Goal: Task Accomplishment & Management: Use online tool/utility

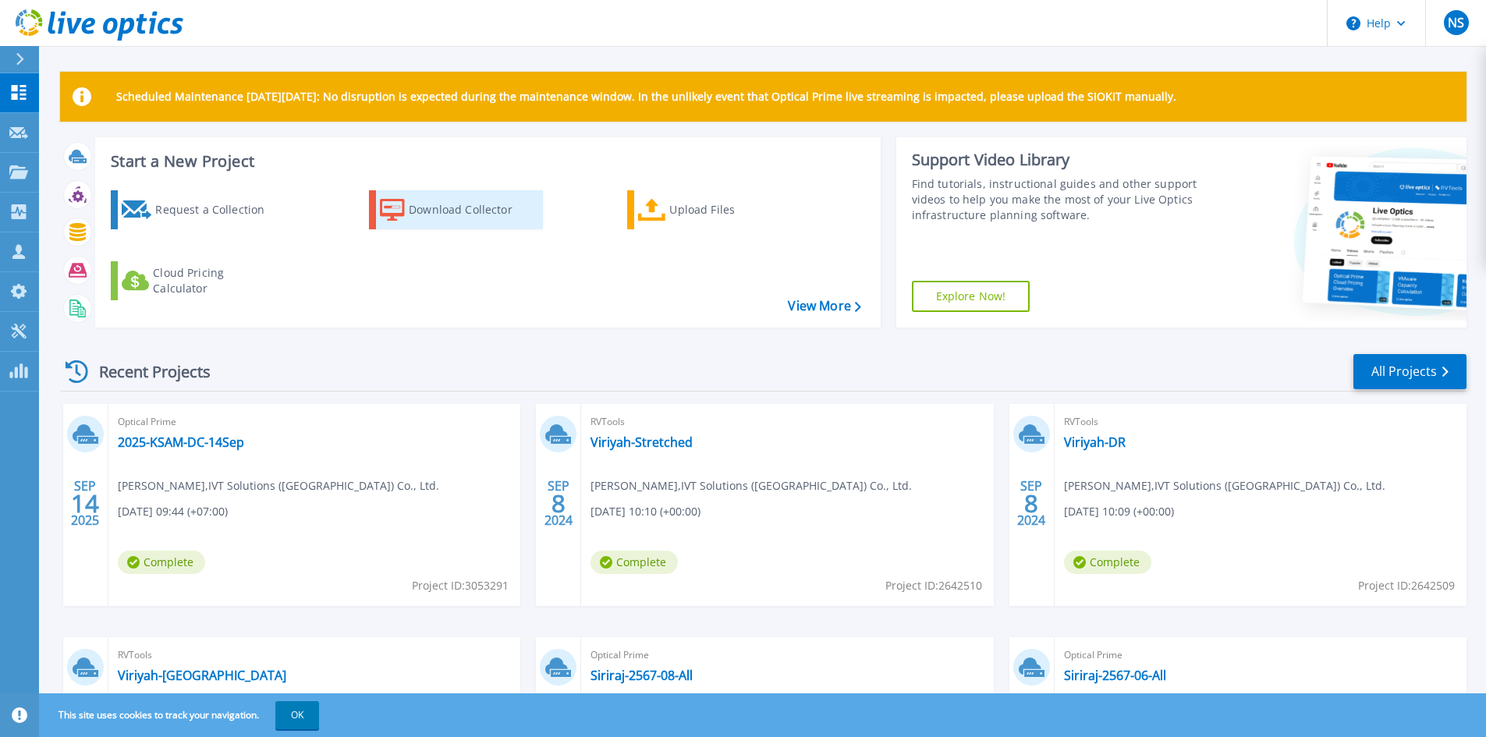
click at [458, 210] on div "Download Collector" at bounding box center [471, 209] width 125 height 31
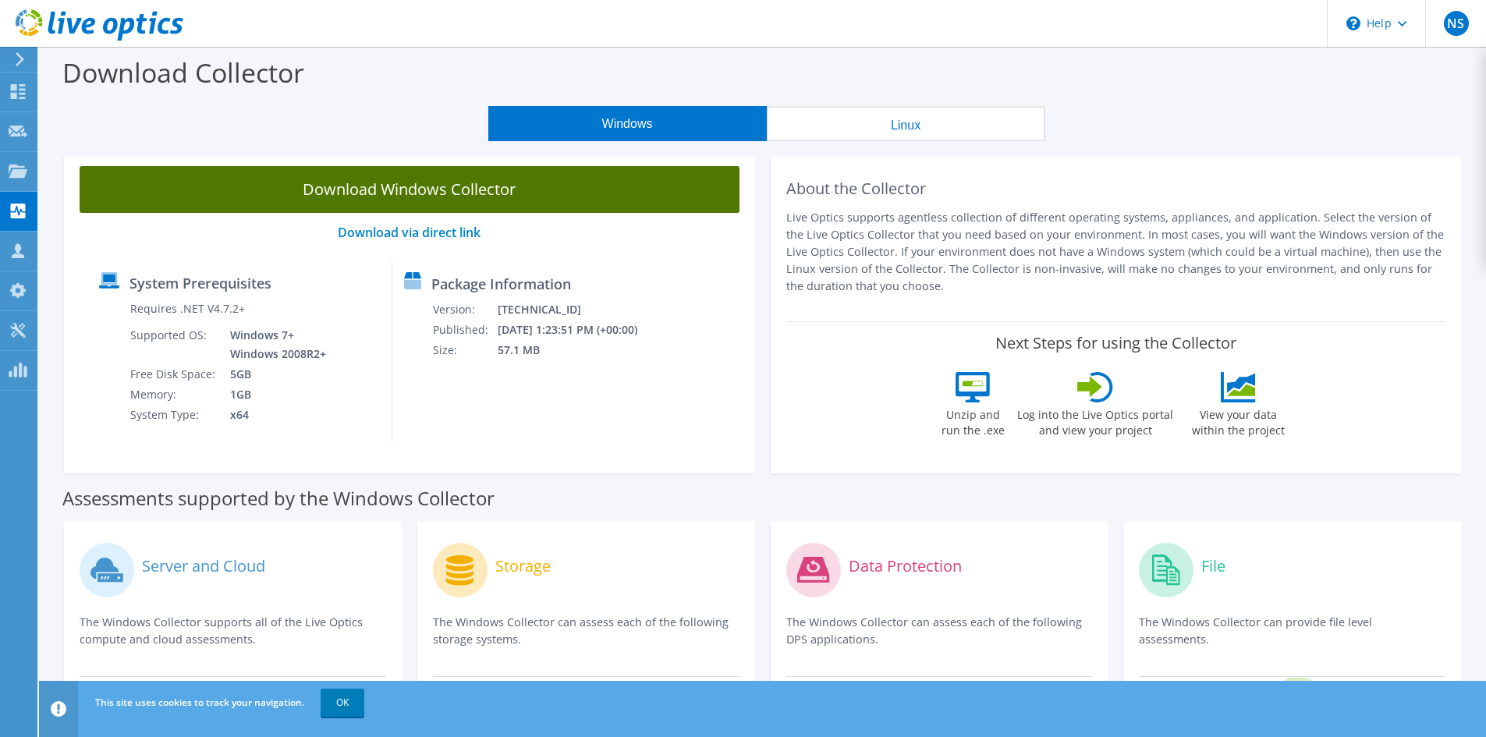
click at [307, 200] on link "Download Windows Collector" at bounding box center [410, 189] width 660 height 47
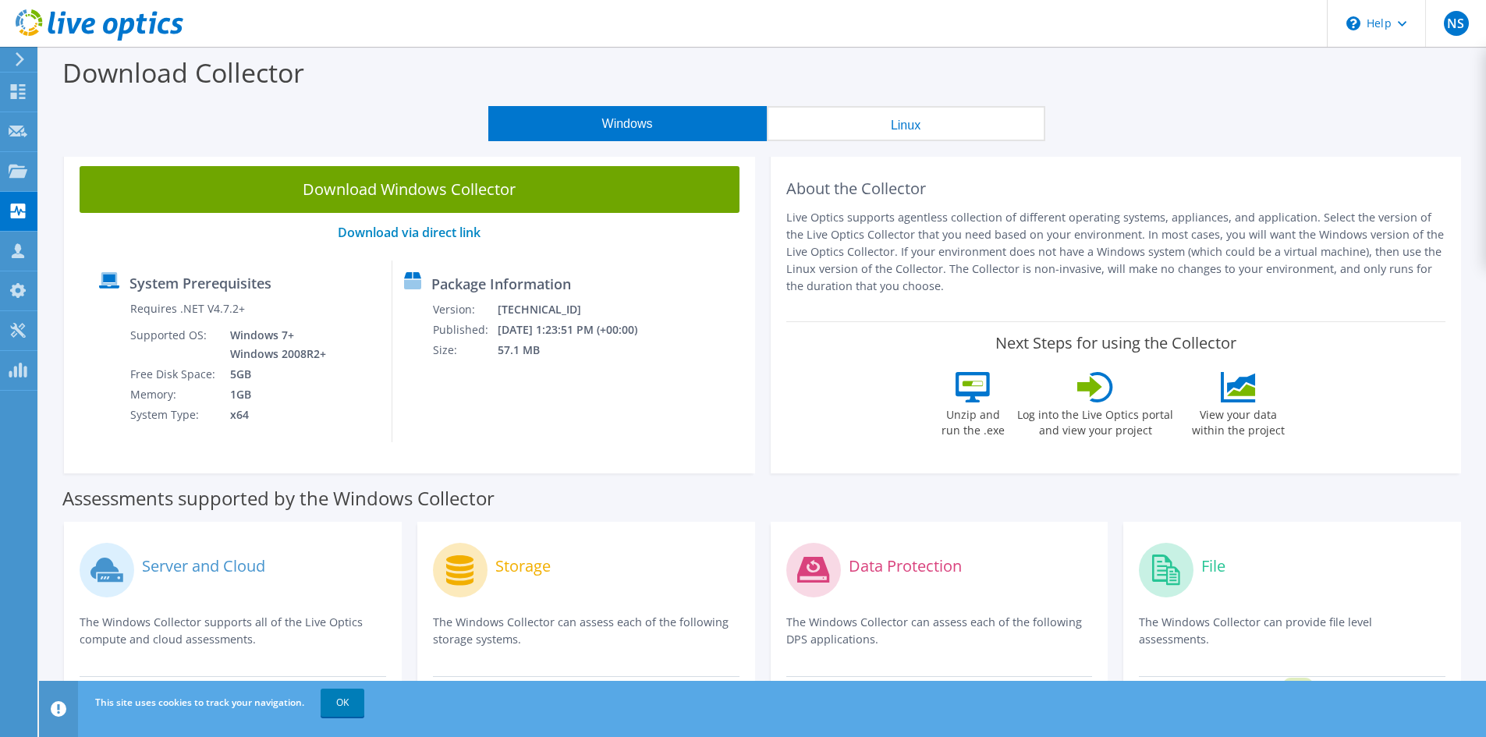
click at [1366, 87] on div "Download Collector" at bounding box center [762, 76] width 1431 height 59
click at [12, 89] on use at bounding box center [18, 91] width 15 height 15
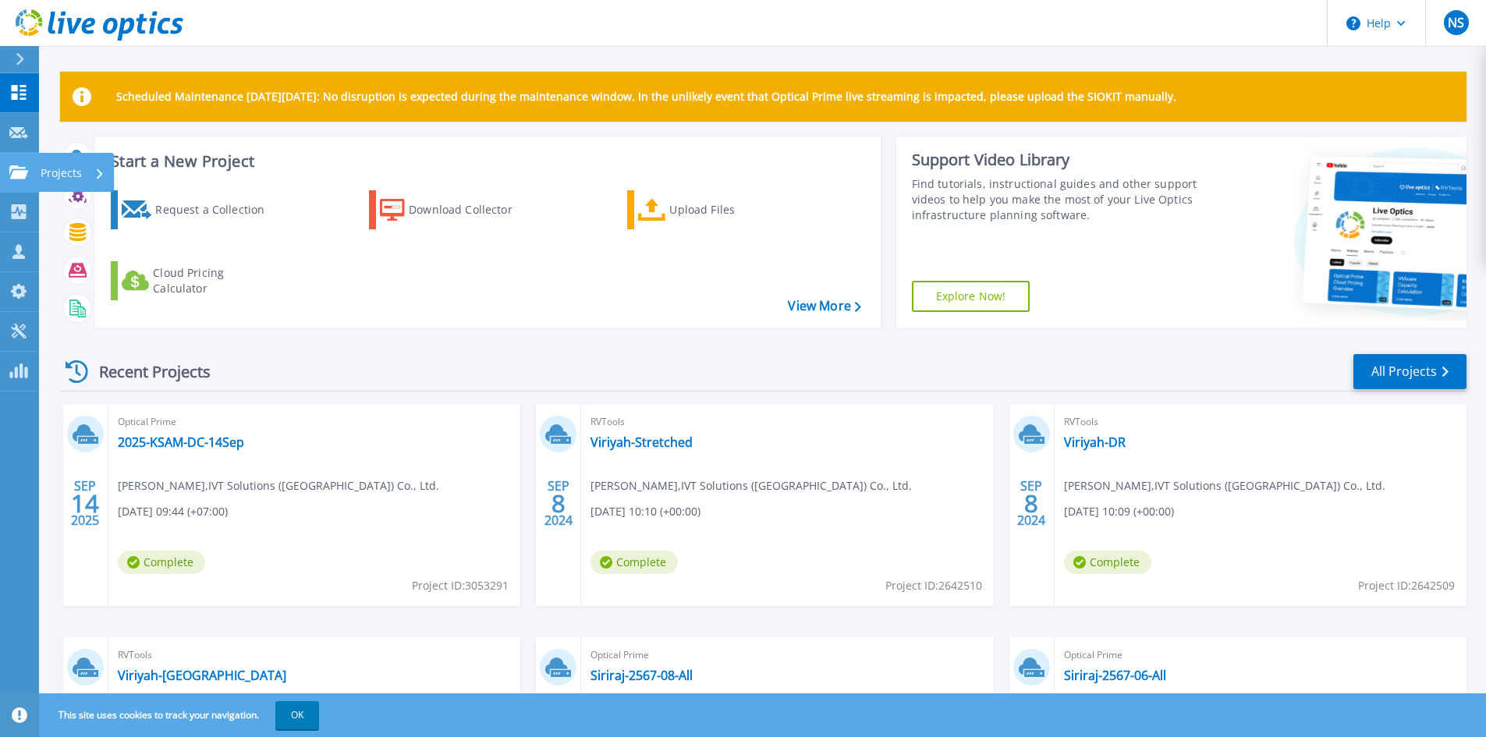
click at [52, 172] on p "Projects" at bounding box center [61, 173] width 41 height 41
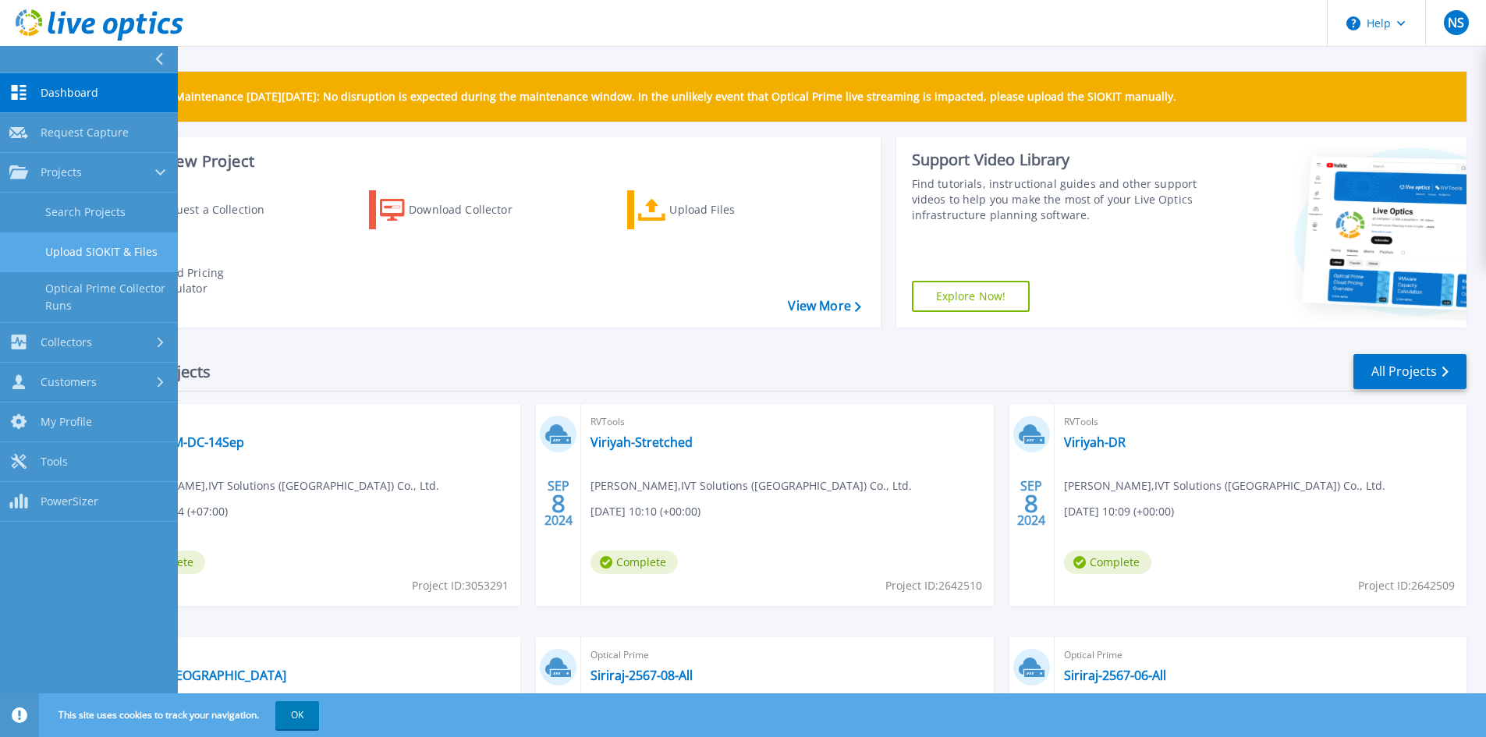
click at [119, 253] on link "Upload SIOKIT & Files" at bounding box center [89, 252] width 178 height 40
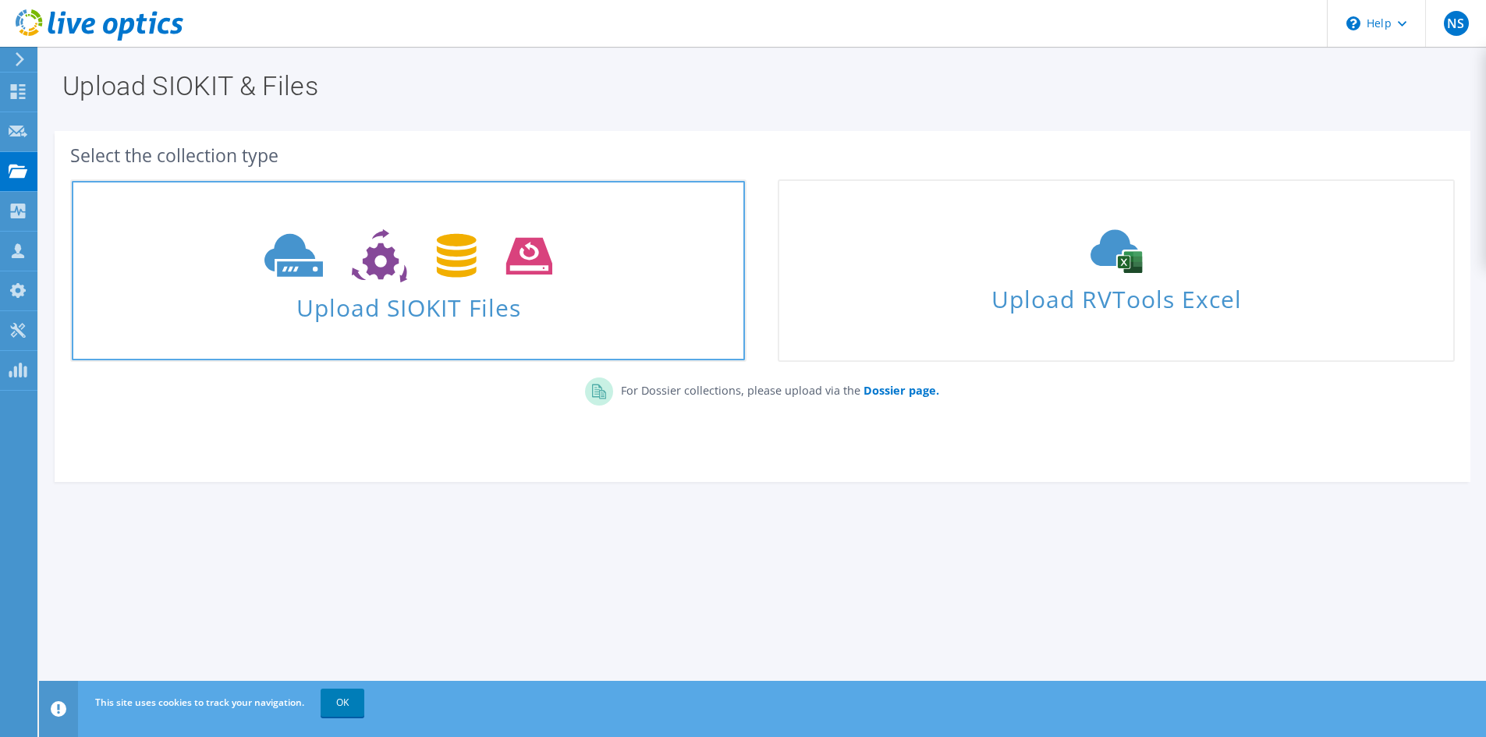
click at [558, 285] on span at bounding box center [408, 254] width 673 height 66
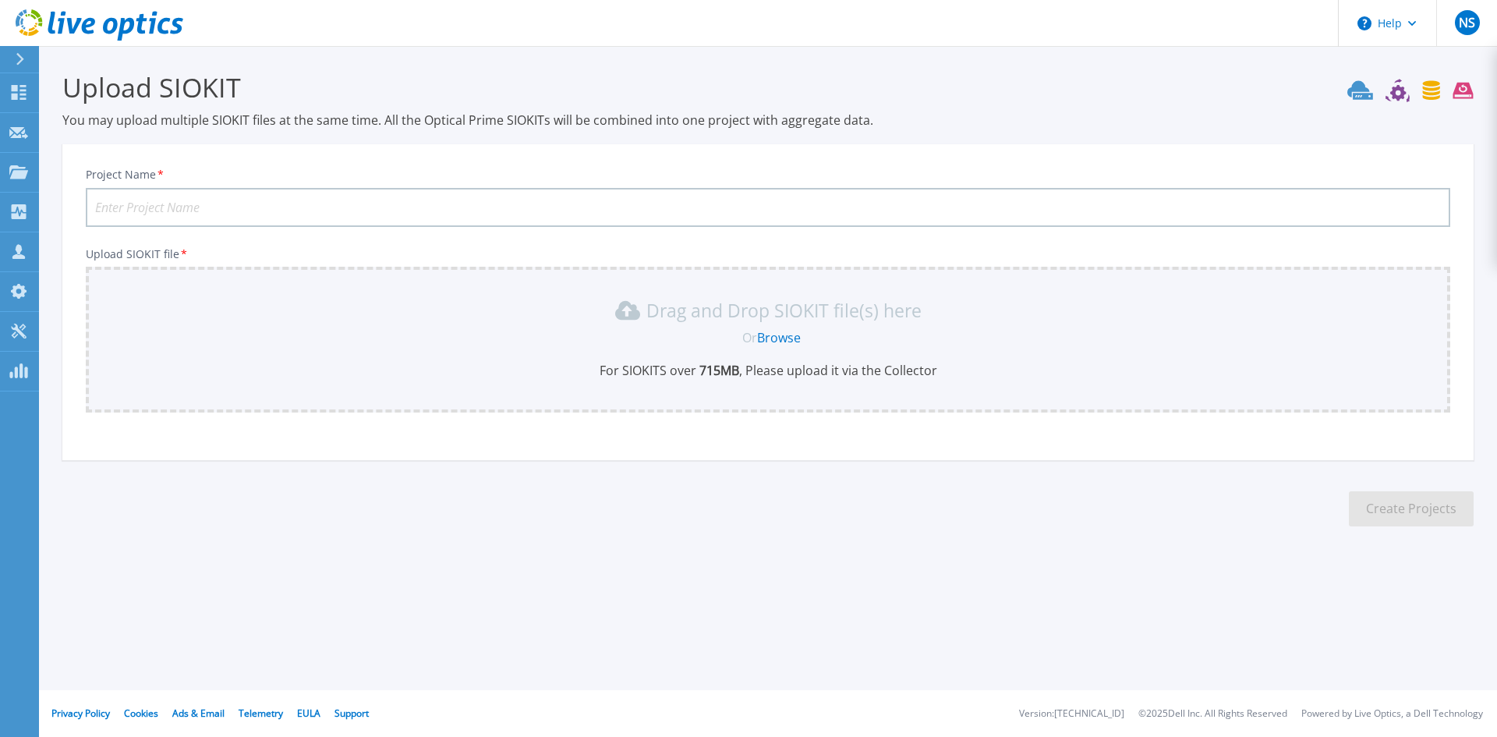
click at [682, 207] on input "Project Name *" at bounding box center [768, 207] width 1365 height 39
type input "Siriaj-[DATE]"
click at [788, 339] on link "Browse" at bounding box center [779, 337] width 44 height 17
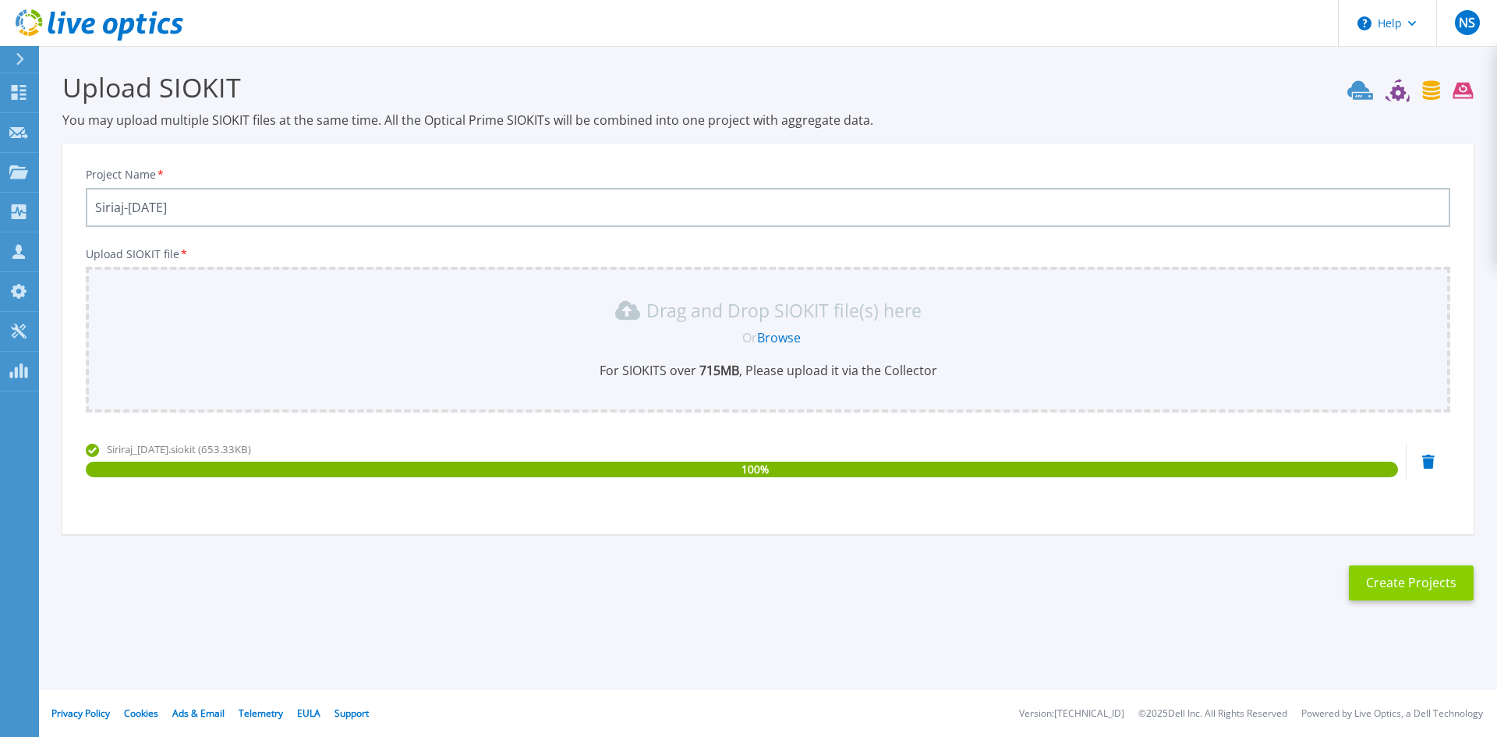
click at [1408, 579] on button "Create Projects" at bounding box center [1411, 582] width 125 height 35
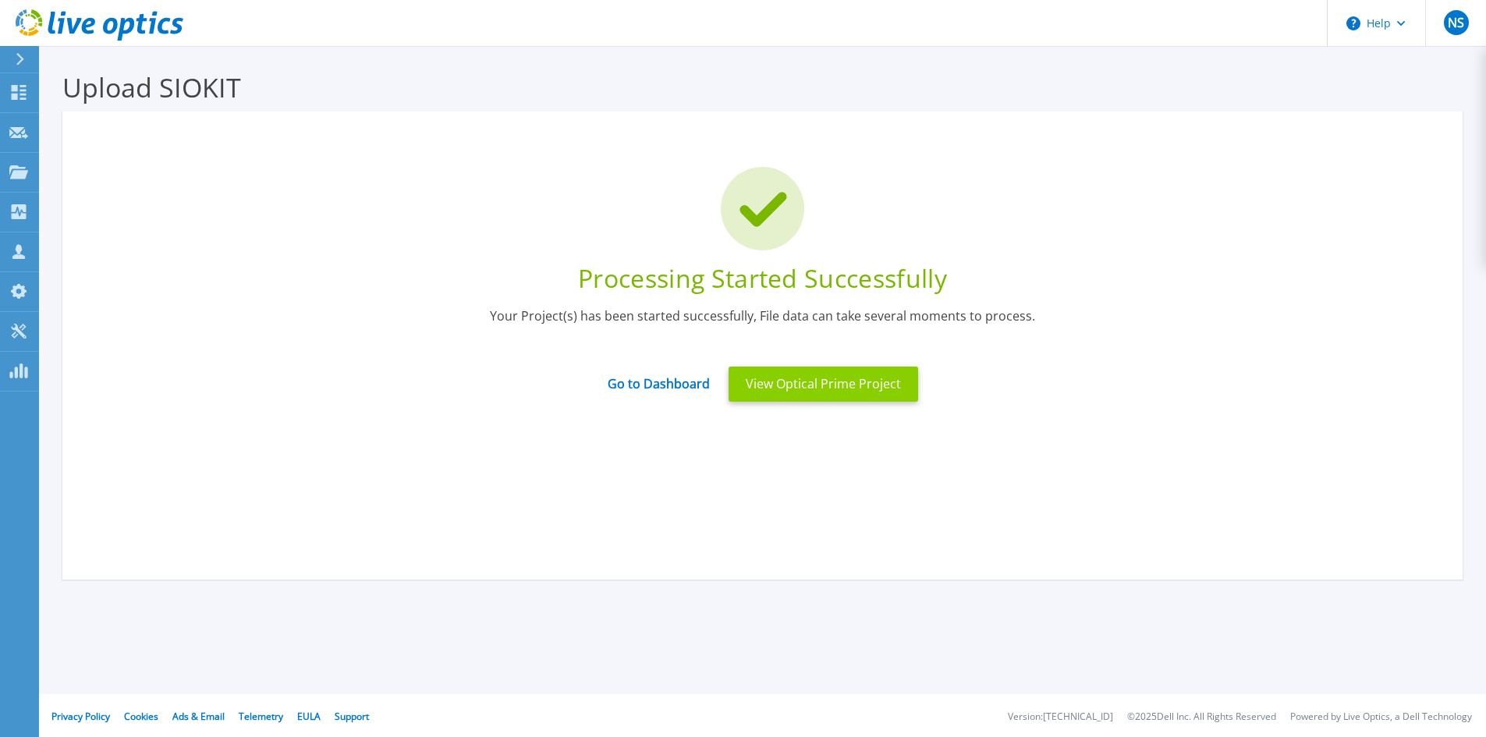
click at [811, 383] on button "View Optical Prime Project" at bounding box center [823, 384] width 190 height 35
